Goal: Task Accomplishment & Management: Manage account settings

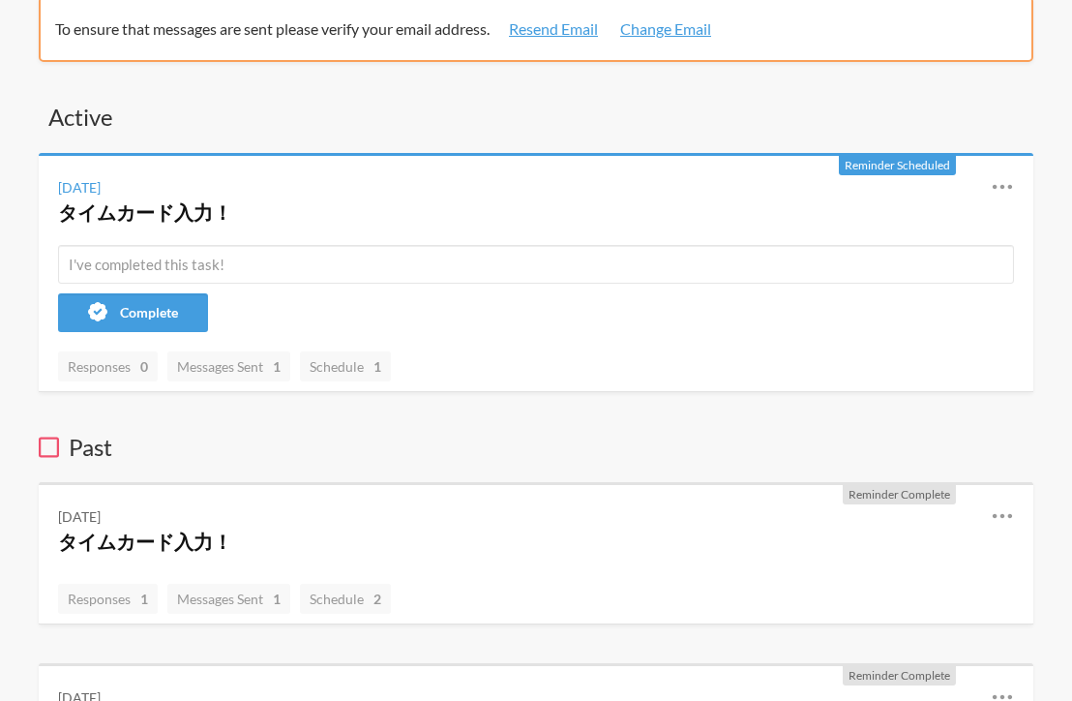
scroll to position [88, 0]
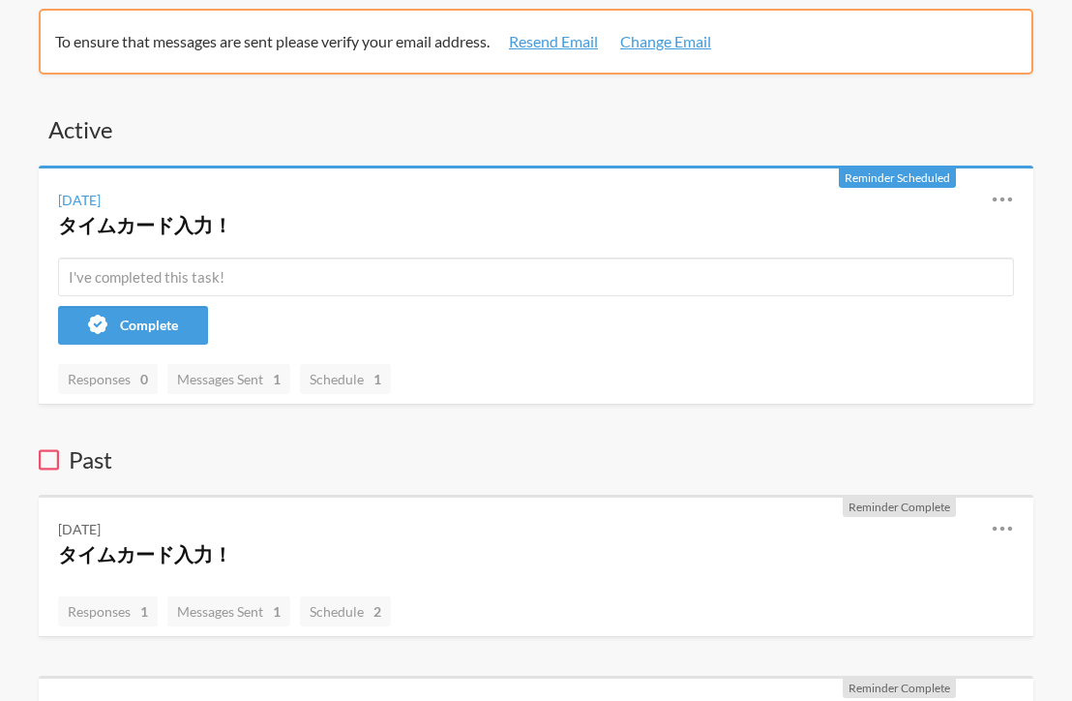
click at [898, 179] on span "Reminder Scheduled" at bounding box center [897, 177] width 105 height 15
click at [997, 198] on icon at bounding box center [1002, 199] width 23 height 23
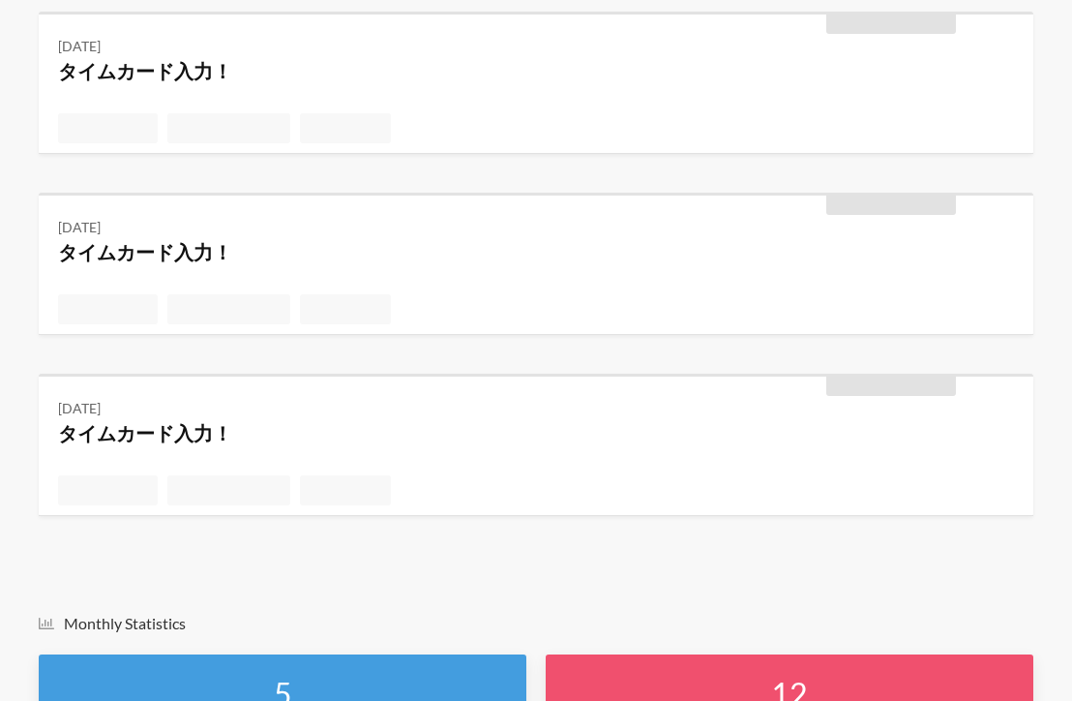
scroll to position [3976, 0]
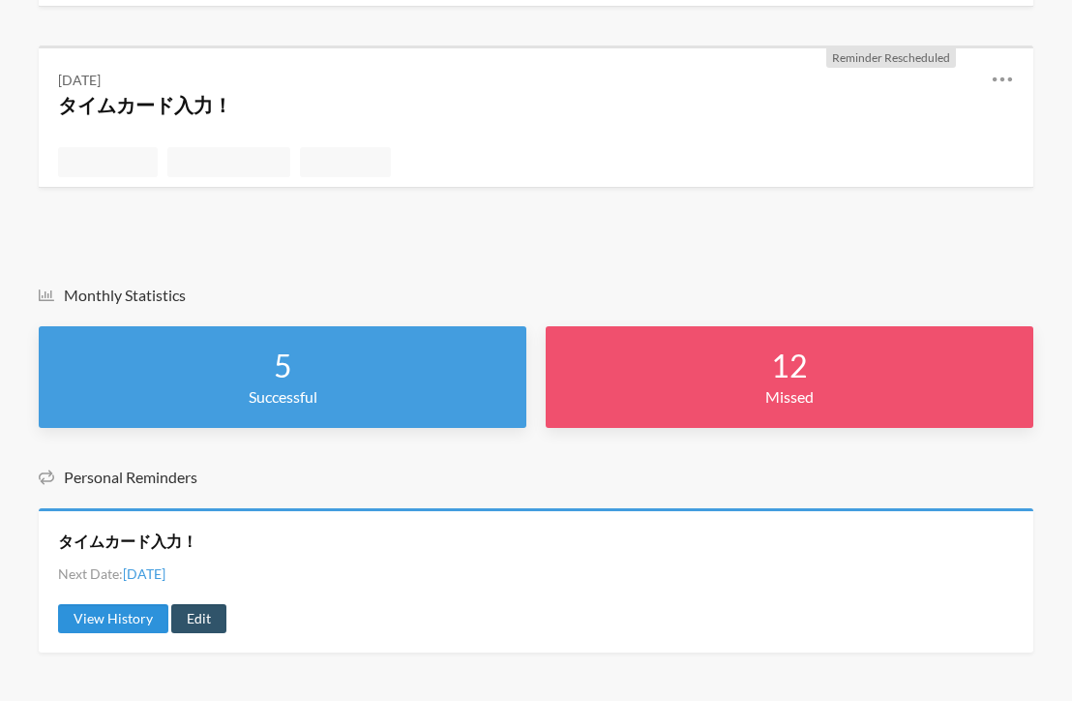
click at [148, 613] on link "View History" at bounding box center [113, 618] width 110 height 29
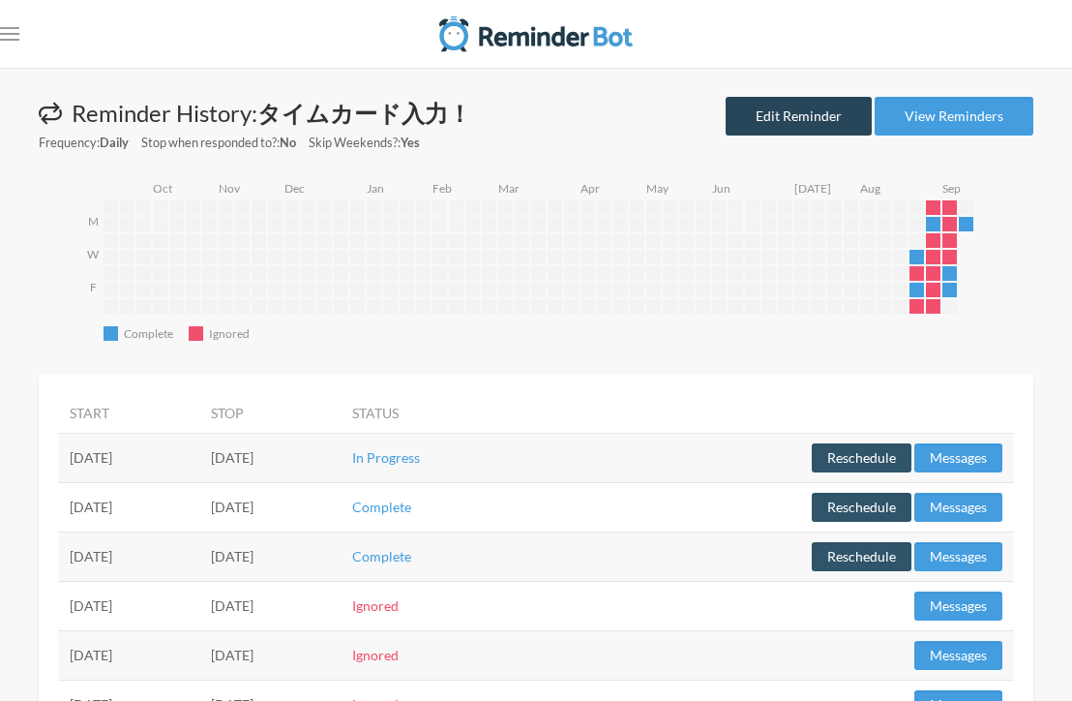
click at [808, 122] on link "Edit Reminder" at bounding box center [799, 116] width 146 height 39
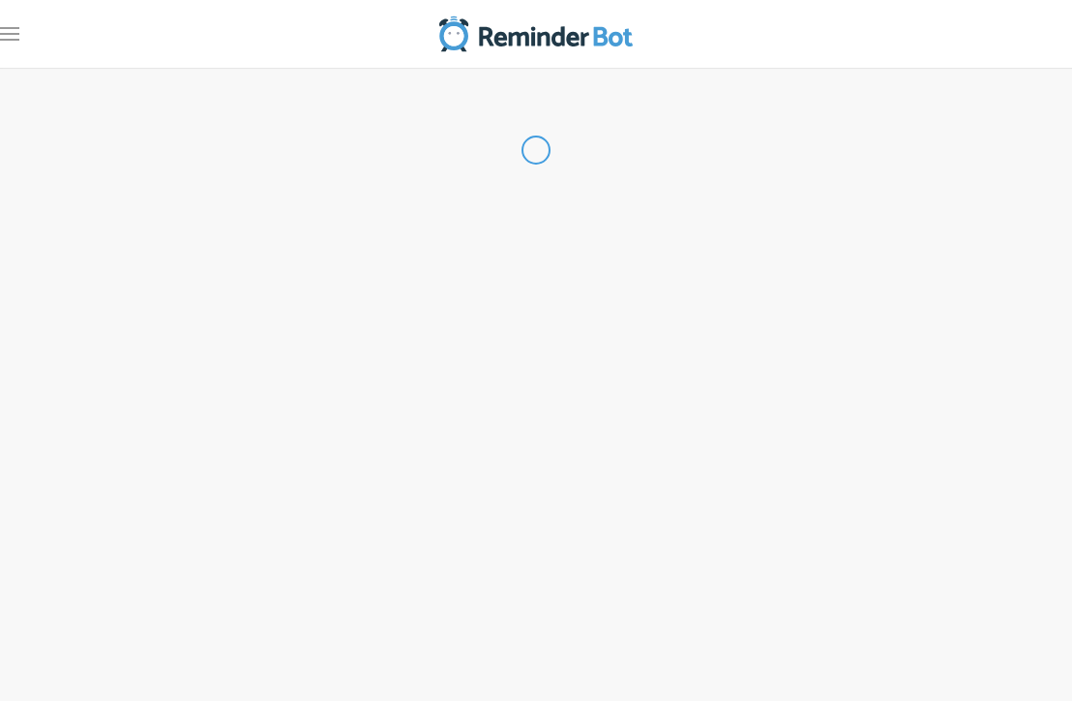
type input "タイムカード入力！"
checkbox input "true"
checkbox input "false"
select select "10:15:00"
select select "11:15:00"
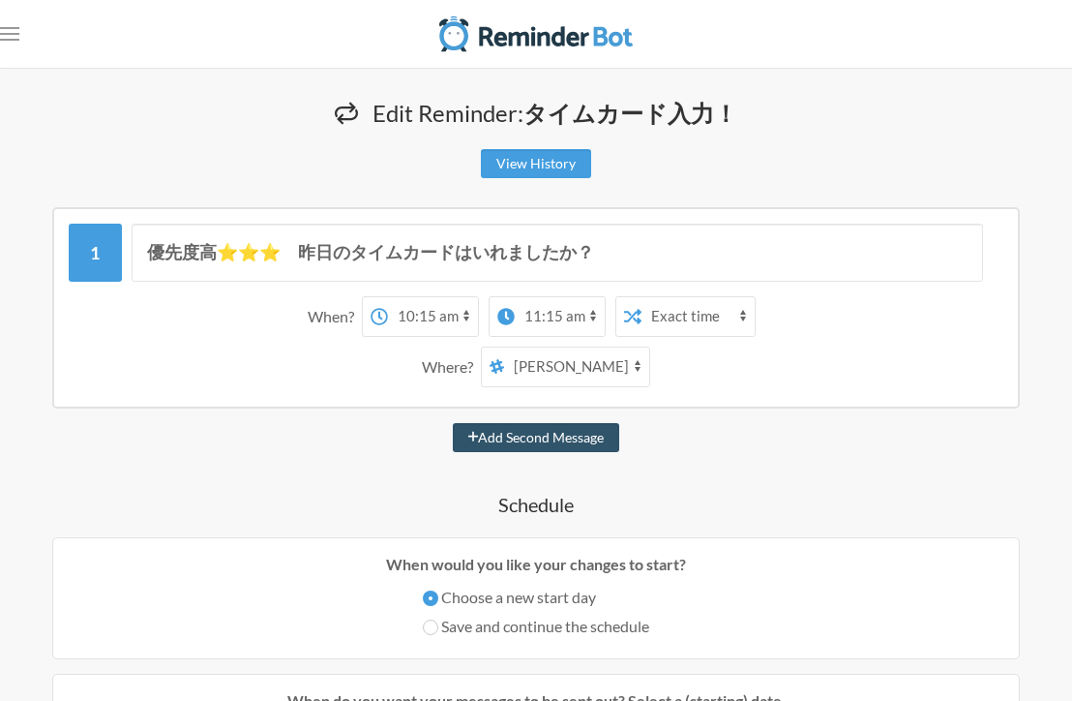
click at [547, 367] on select "[PERSON_NAME] NTT_BAN" at bounding box center [576, 366] width 145 height 39
select select "spaces/AAQAY5IttOw"
click at [519, 347] on select "[PERSON_NAME] NTT_BAN" at bounding box center [576, 366] width 145 height 39
click at [701, 403] on div "優先度高⭐️⭐️⭐️　昨日のタイムカードはいれましたか？ When? 12:00 am 12:15 am 12:30 am 12:45 am 1:00 am …" at bounding box center [536, 307] width 968 height 201
click at [673, 329] on select "Exact time Random time" at bounding box center [698, 316] width 113 height 39
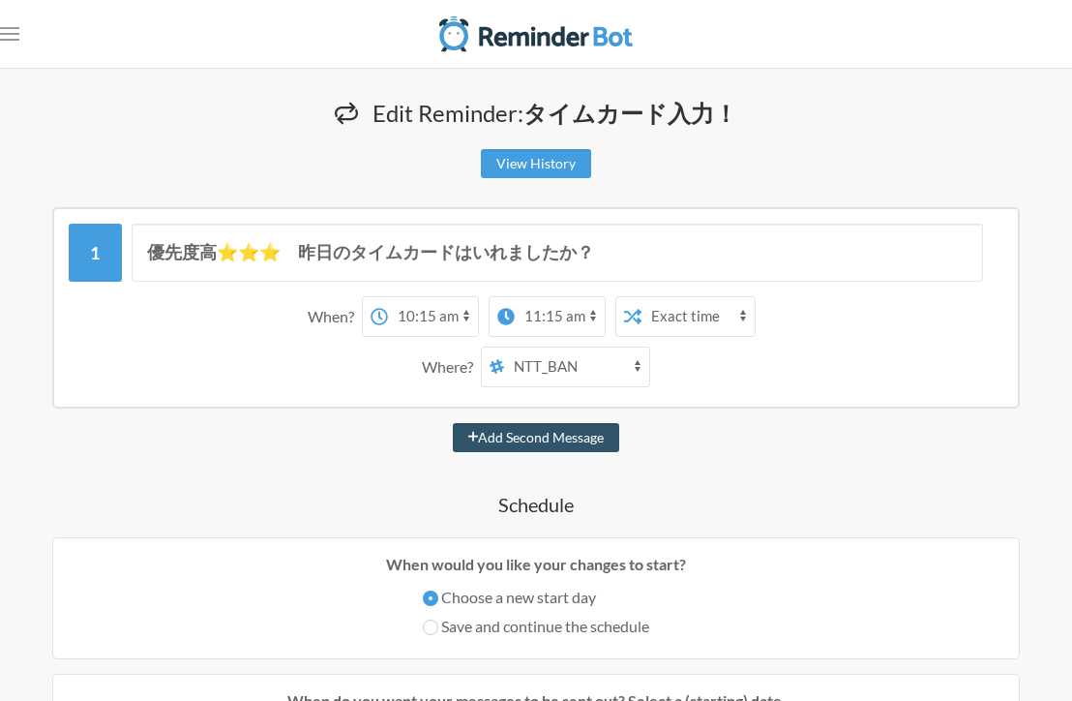
click at [591, 315] on select "12:00 am 12:15 am 12:30 am 12:45 am 1:00 am 1:15 am 1:30 am 1:45 am 2:00 am 2:1…" at bounding box center [560, 316] width 90 height 39
click at [580, 313] on select "12:00 am 12:15 am 12:30 am 12:45 am 1:00 am 1:15 am 1:30 am 1:45 am 2:00 am 2:1…" at bounding box center [560, 316] width 90 height 39
click at [583, 316] on select "12:00 am 12:15 am 12:30 am 12:45 am 1:00 am 1:15 am 1:30 am 1:45 am 2:00 am 2:1…" at bounding box center [560, 316] width 90 height 39
click at [740, 321] on select "Exact time Random time" at bounding box center [698, 316] width 113 height 39
click at [596, 437] on button "Add Second Message" at bounding box center [536, 437] width 167 height 29
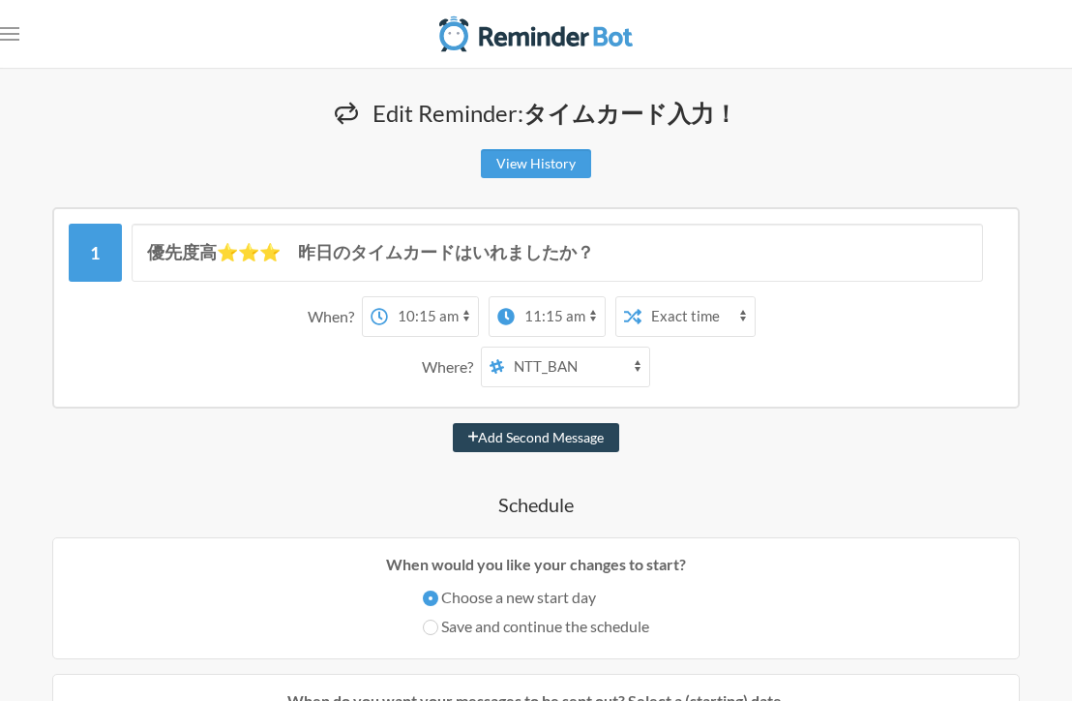
select select "11:15:00"
select select "12:15:00"
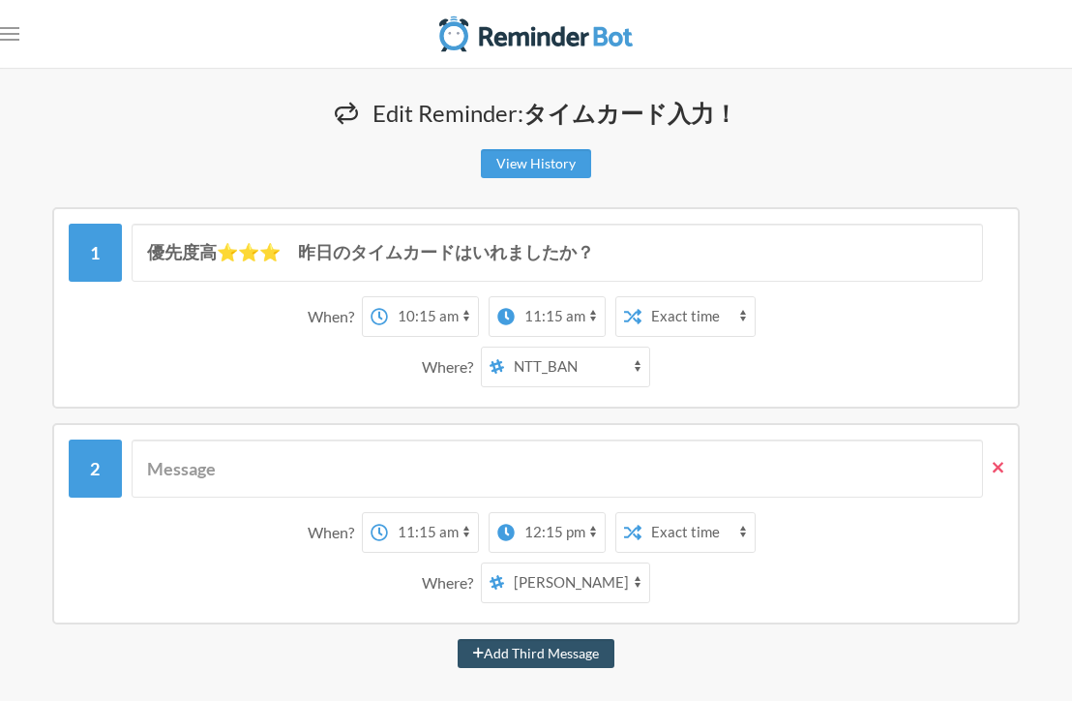
click at [996, 459] on icon at bounding box center [998, 467] width 11 height 17
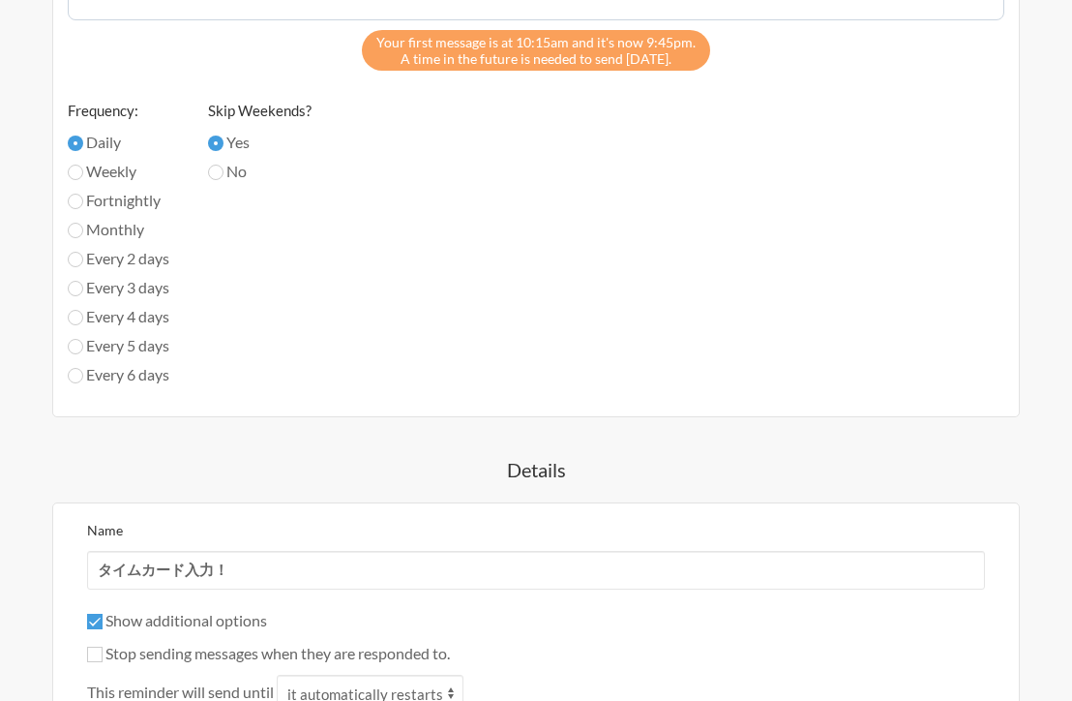
scroll to position [1276, 0]
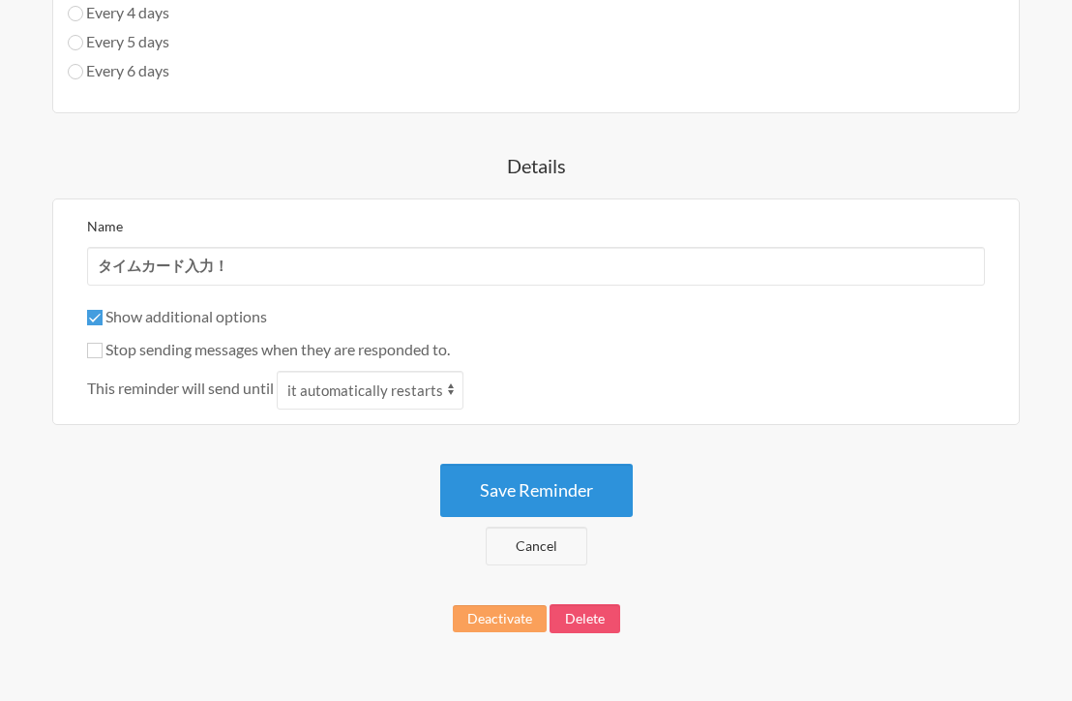
click at [569, 497] on button "Save Reminder" at bounding box center [536, 490] width 193 height 53
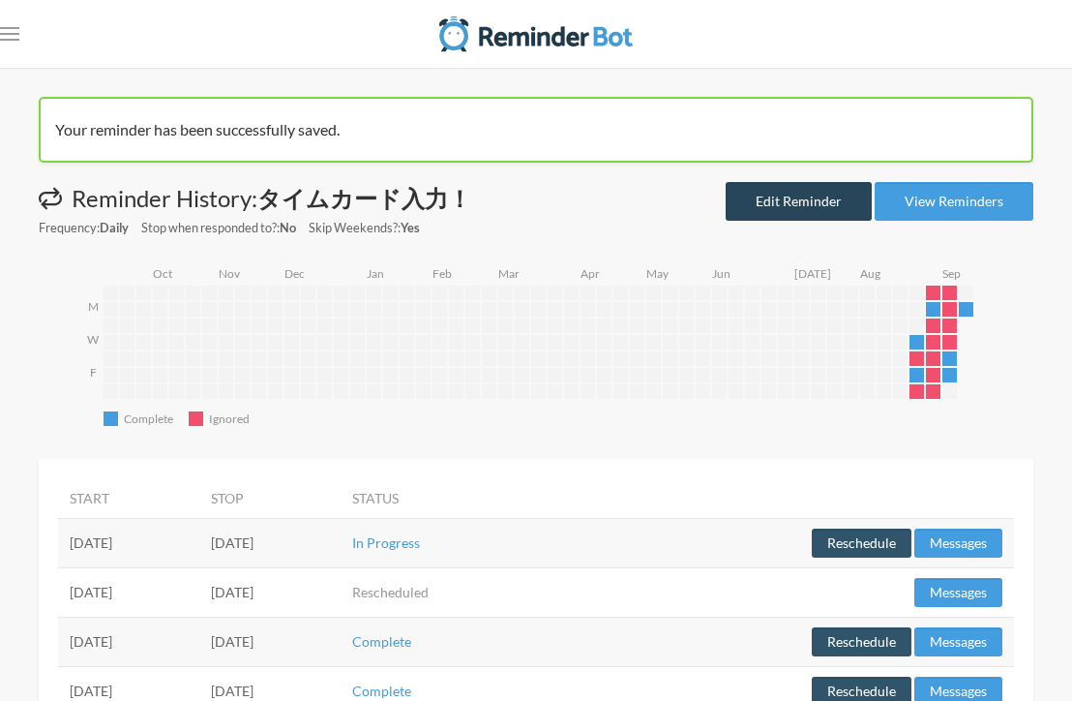
click at [830, 208] on link "Edit Reminder" at bounding box center [799, 201] width 146 height 39
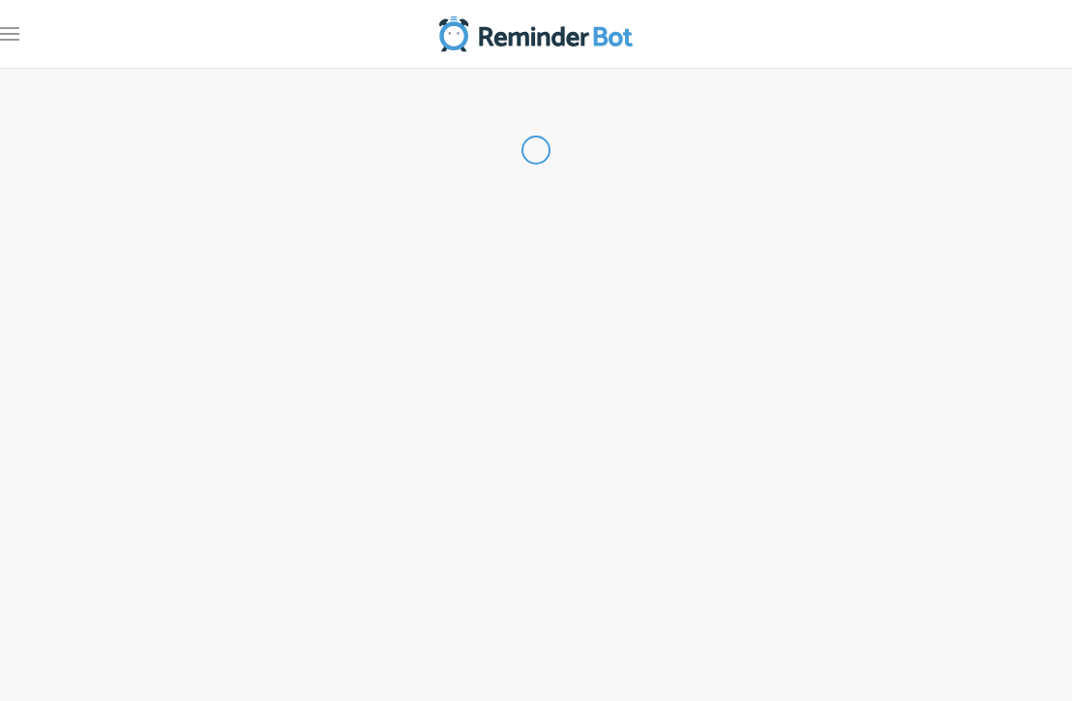
type input "タイムカード入力！"
checkbox input "true"
checkbox input "false"
select select "10:15:00"
select select "11:15:00"
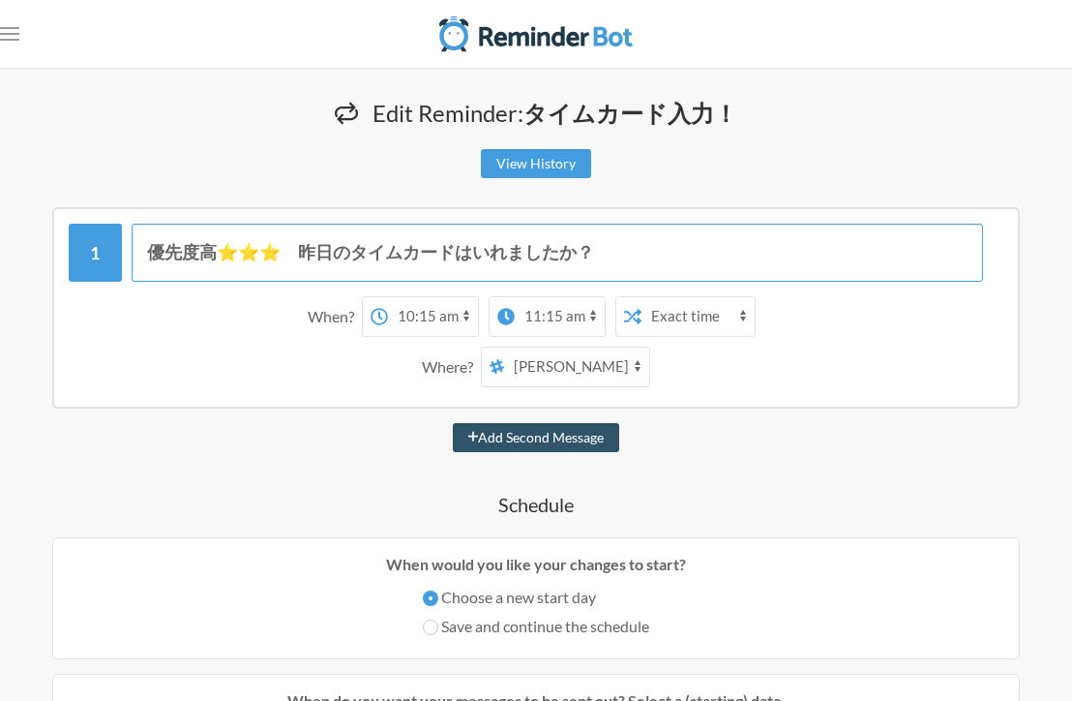
click at [220, 256] on input "優先度高⭐️⭐️⭐️　昨日のタイムカードはいれましたか？" at bounding box center [558, 253] width 853 height 58
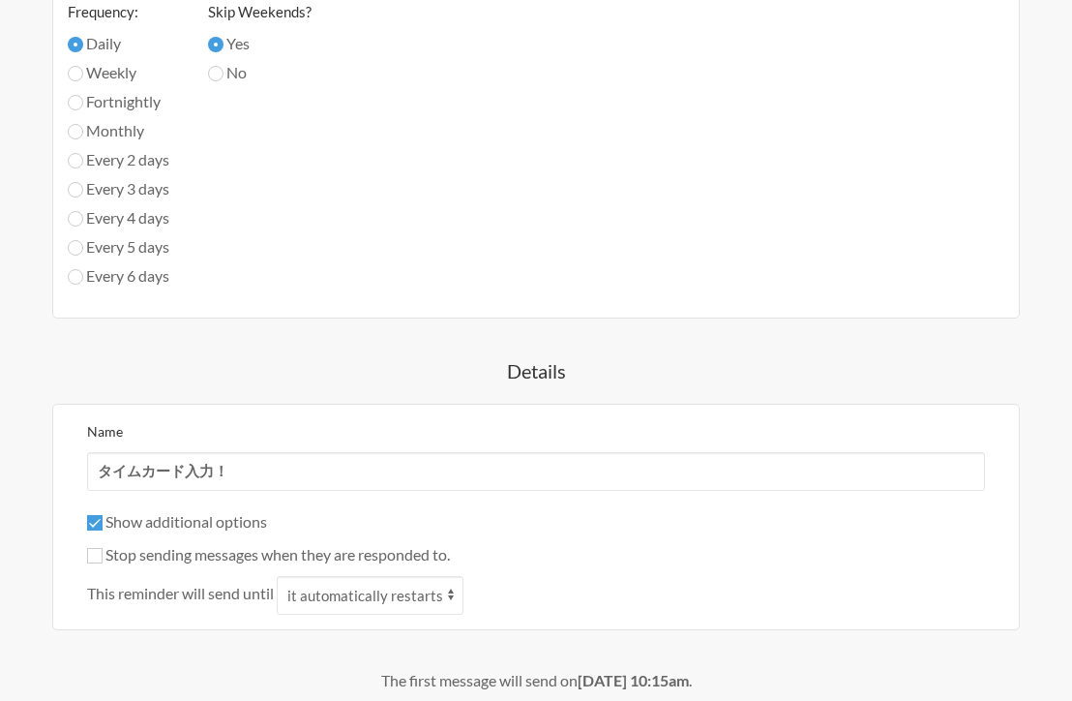
scroll to position [1318, 0]
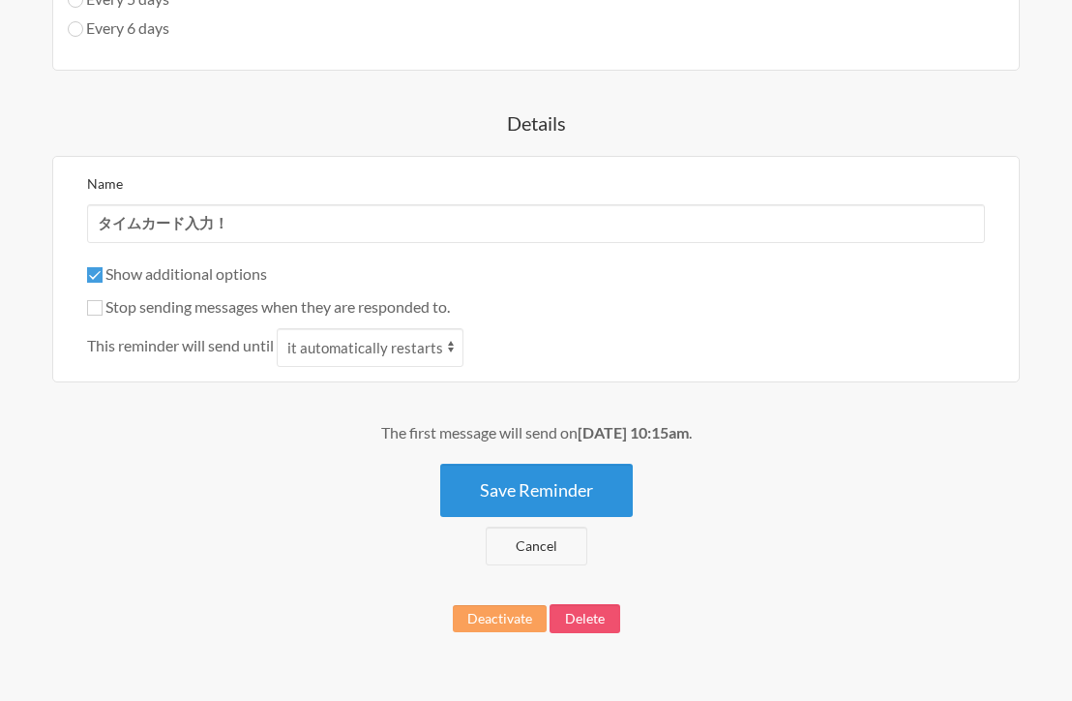
type input "優先度⭐️⭐️⭐️　昨日のタイムカードはいれましたか？"
click at [561, 490] on button "Save Reminder" at bounding box center [536, 490] width 193 height 53
